Goal: Use online tool/utility: Use online tool/utility

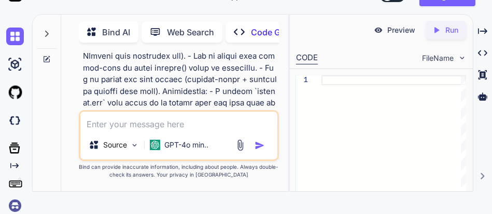
scroll to position [1561, 0]
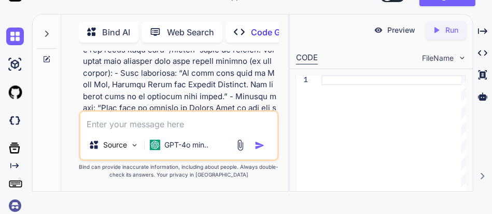
type textarea "x"
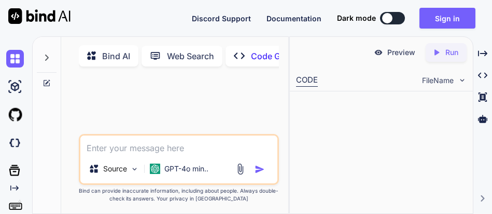
type textarea "x"
